Goal: Information Seeking & Learning: Learn about a topic

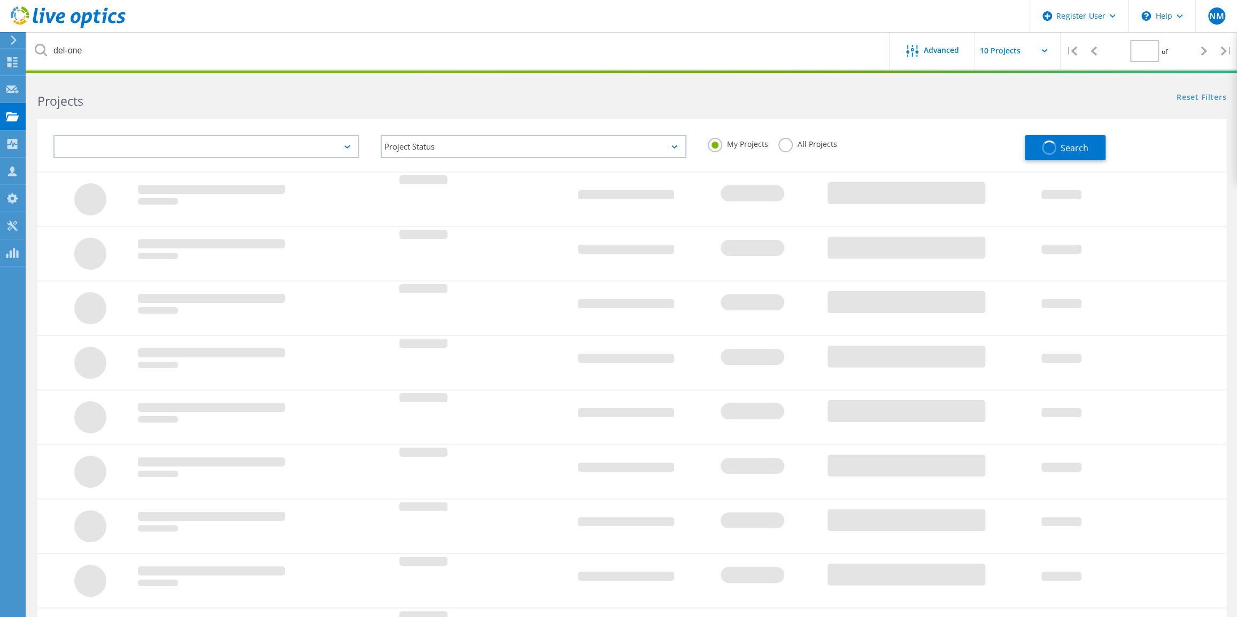
type input "1"
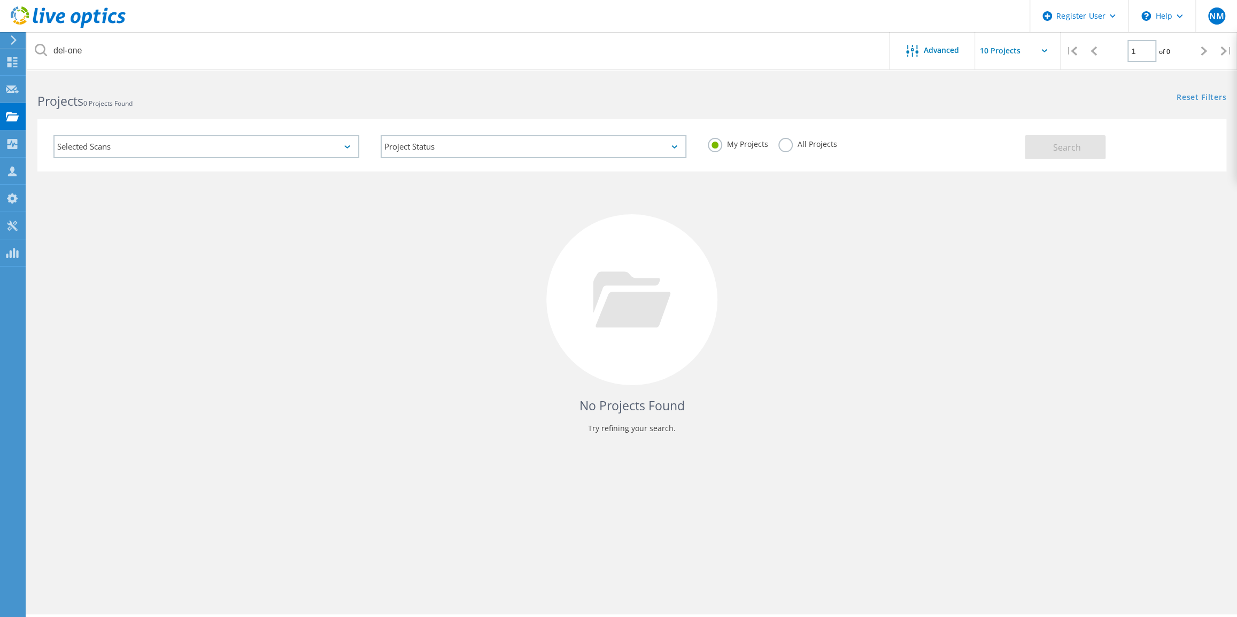
drag, startPoint x: 800, startPoint y: 145, endPoint x: 1031, endPoint y: 150, distance: 231.5
click at [799, 145] on label "All Projects" at bounding box center [807, 143] width 58 height 10
click at [0, 0] on input "All Projects" at bounding box center [0, 0] width 0 height 0
click at [1069, 155] on button "Search" at bounding box center [1065, 147] width 81 height 24
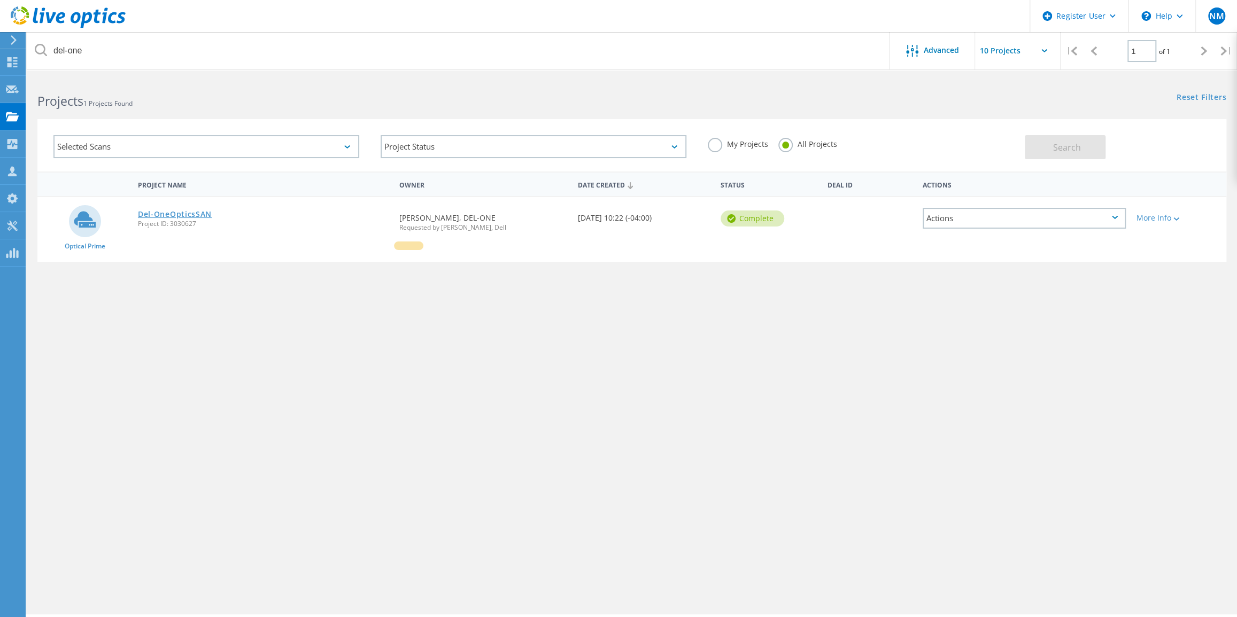
click at [171, 216] on link "Del-OneOpticsSAN" at bounding box center [175, 214] width 74 height 7
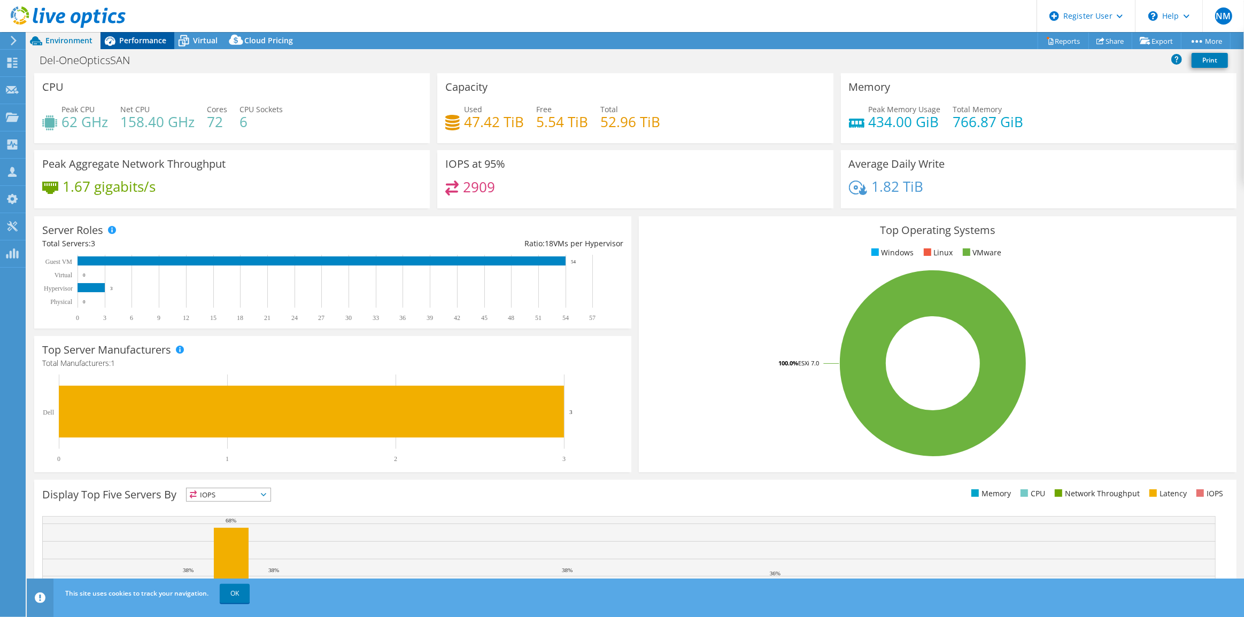
click at [152, 45] on div "Performance" at bounding box center [137, 40] width 74 height 17
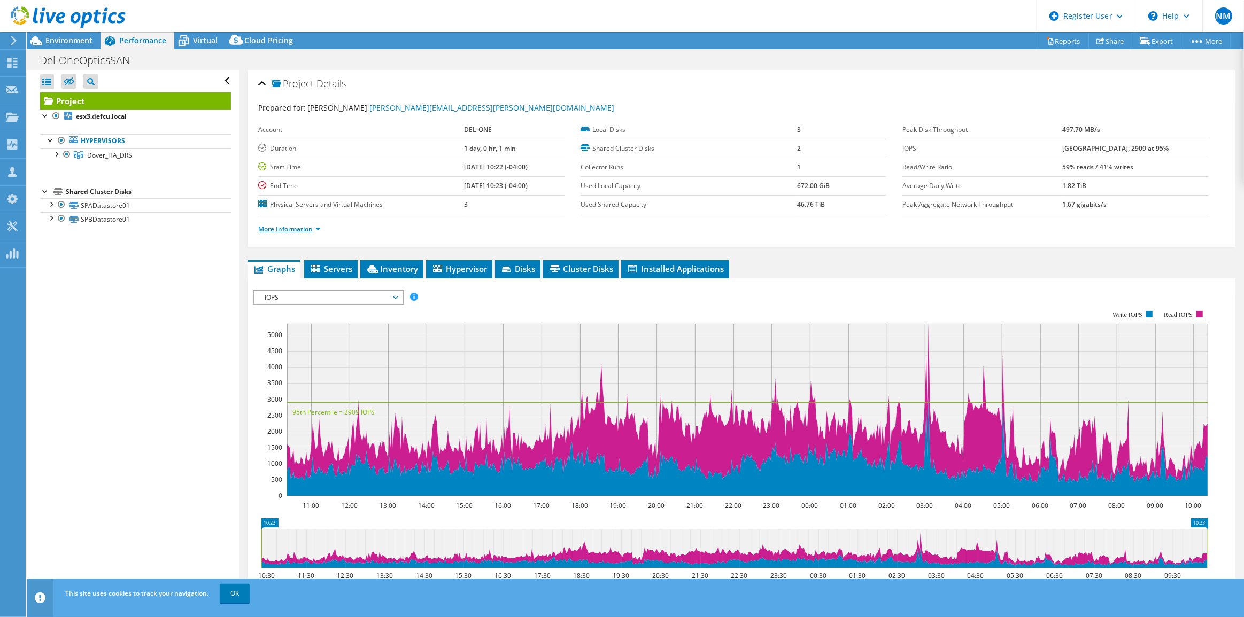
click at [316, 226] on link "More Information" at bounding box center [289, 229] width 63 height 9
